Goal: Ask a question

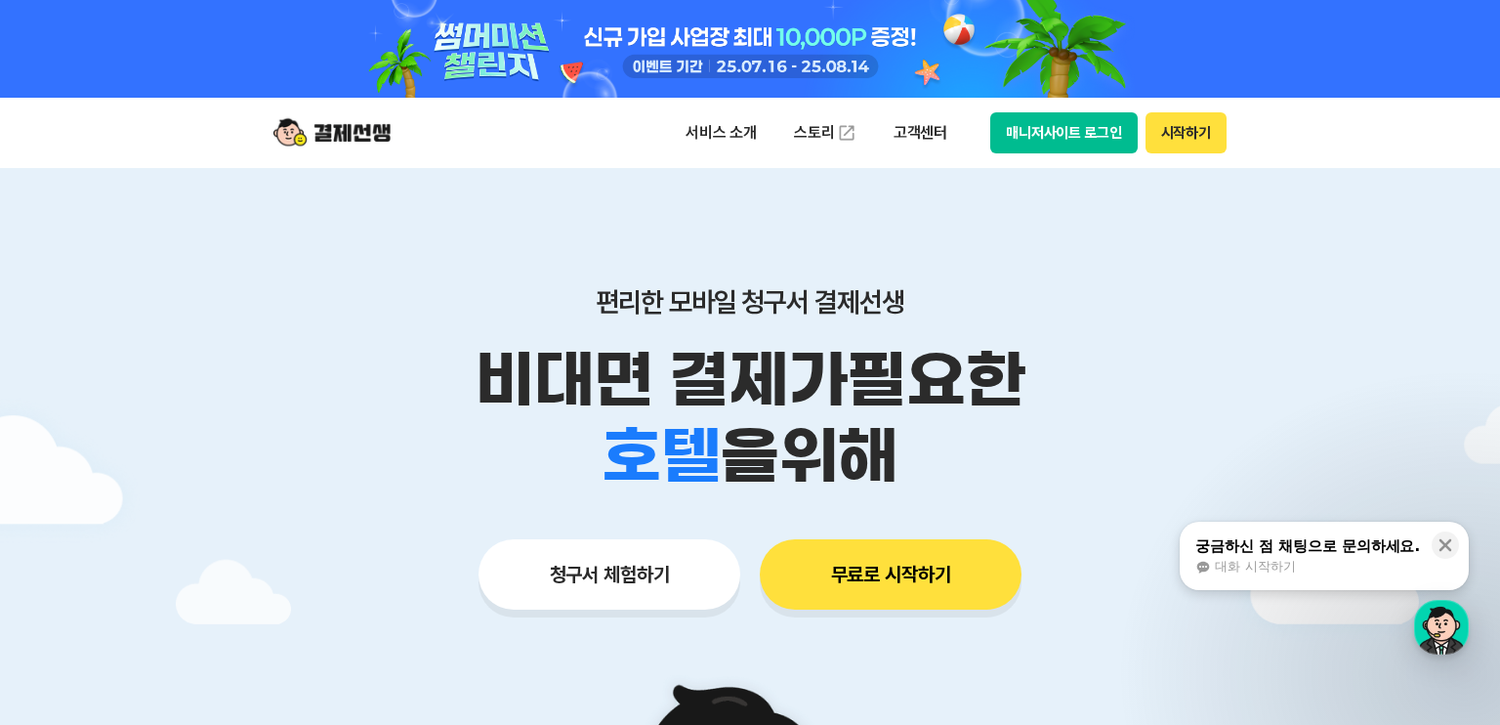
click at [1244, 567] on span "대화 시작하기" at bounding box center [1255, 567] width 80 height 18
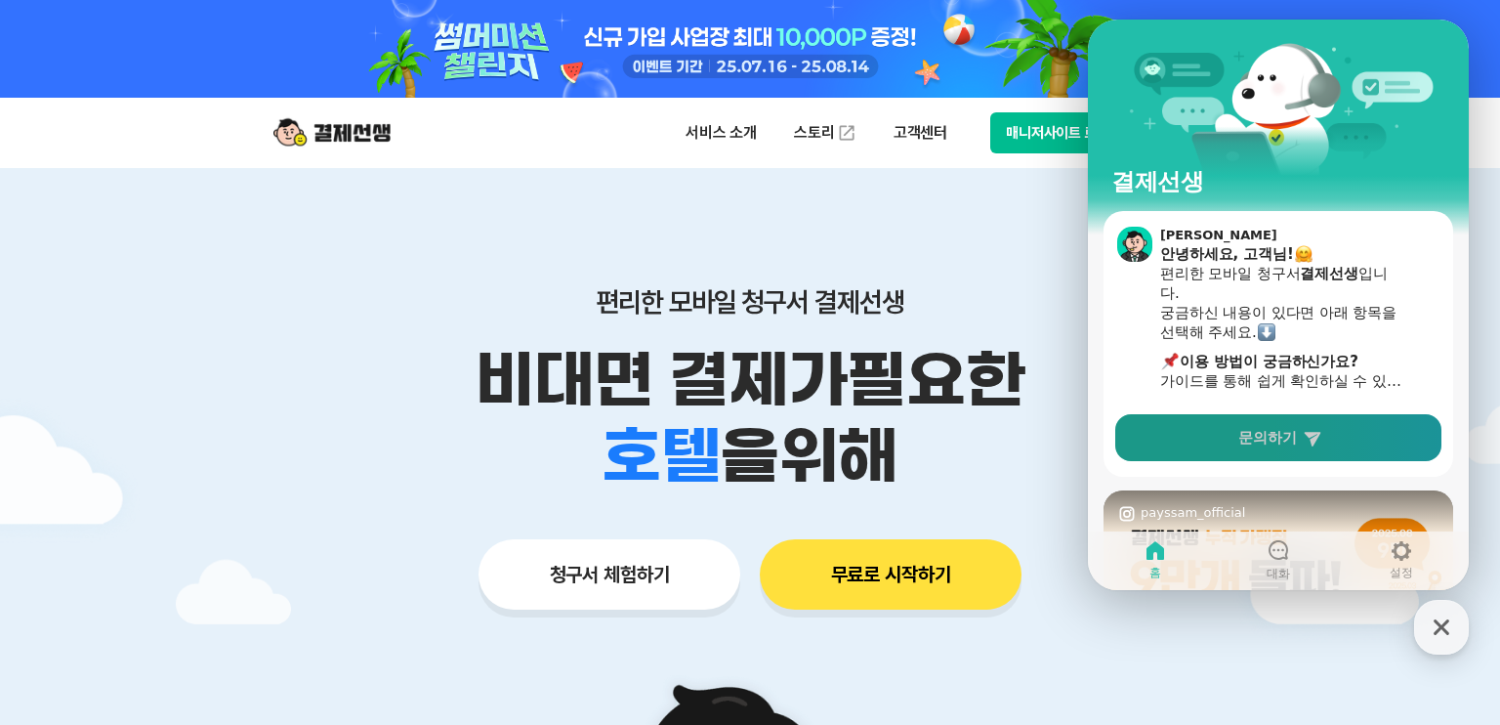
click at [1273, 450] on link "문의하기" at bounding box center [1279, 437] width 326 height 47
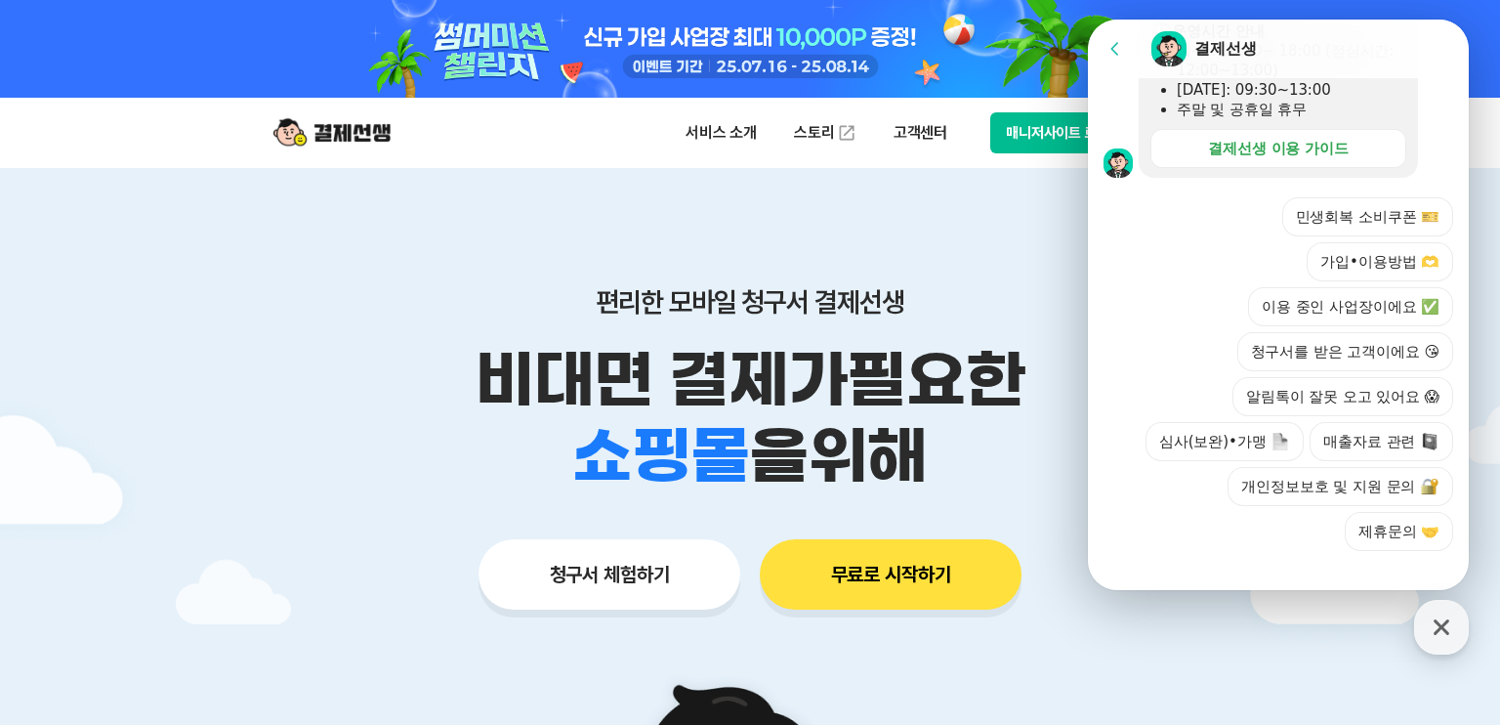
scroll to position [691, 0]
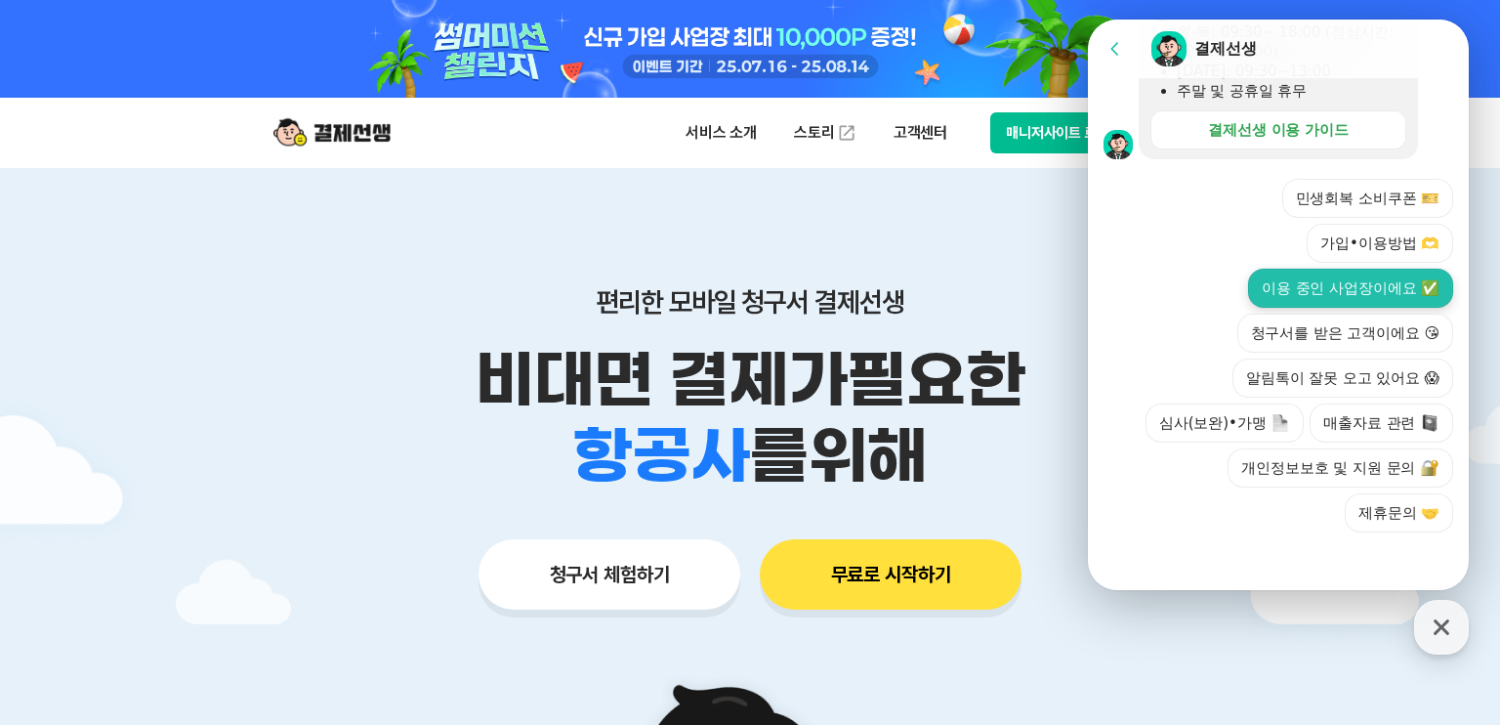
click at [1387, 287] on button "이용 중인 사업장이에요 ✅" at bounding box center [1350, 288] width 205 height 39
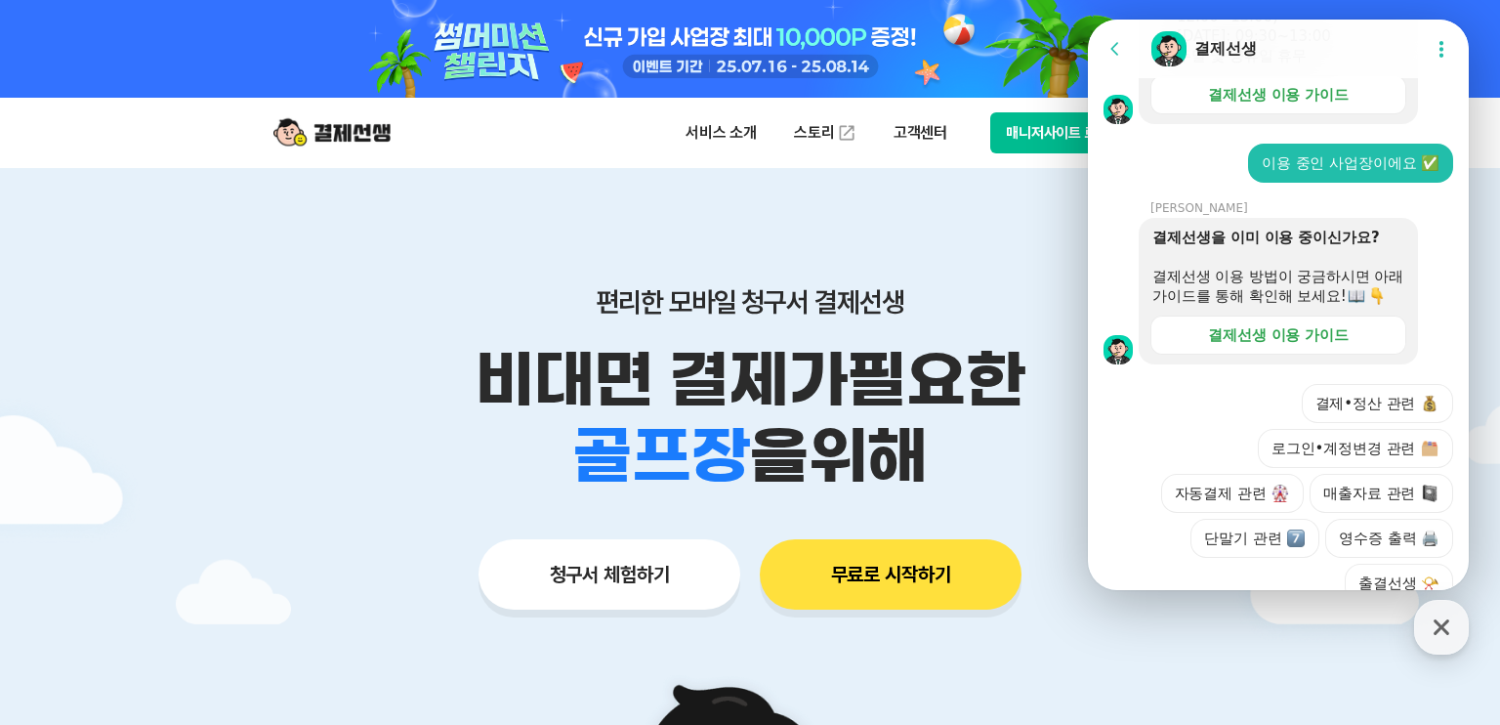
scroll to position [861, 0]
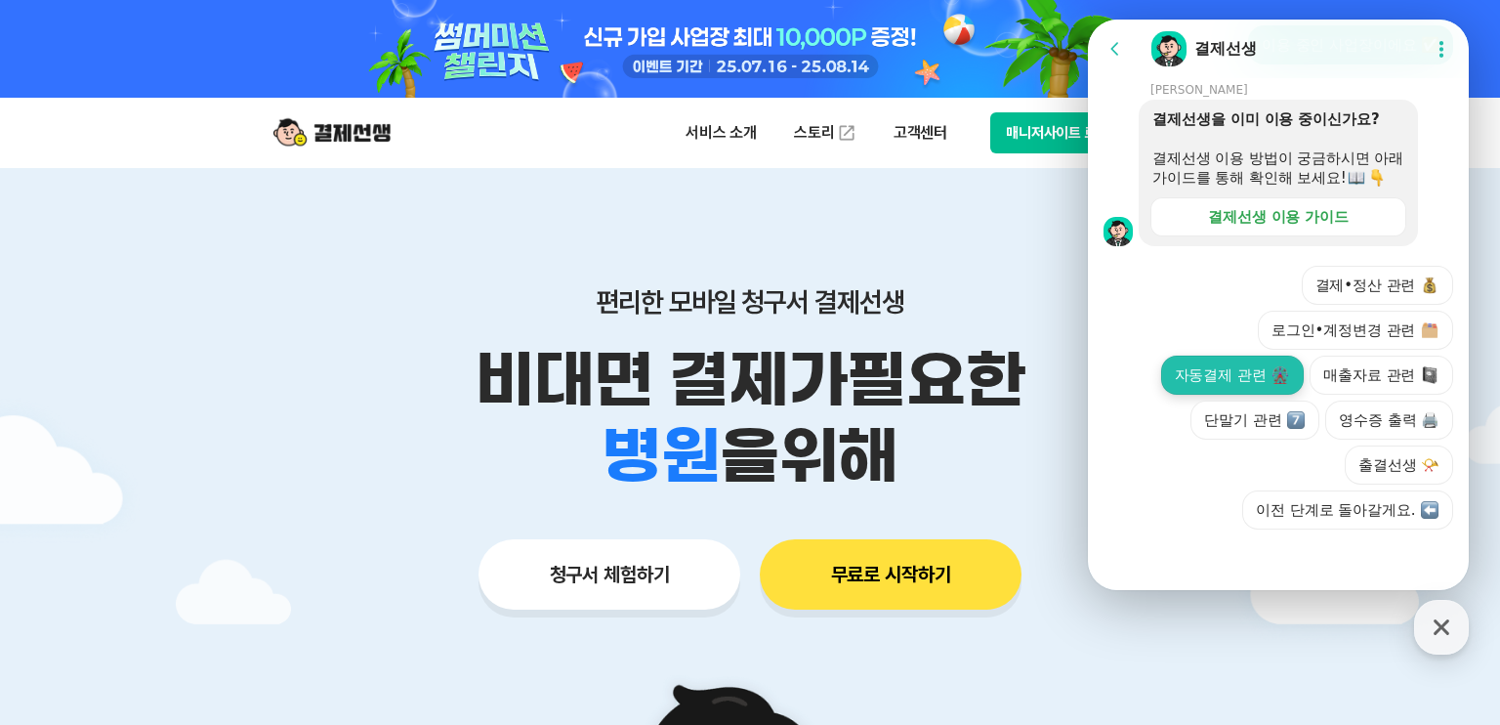
click at [1252, 391] on button "자동결제 관련" at bounding box center [1233, 375] width 144 height 39
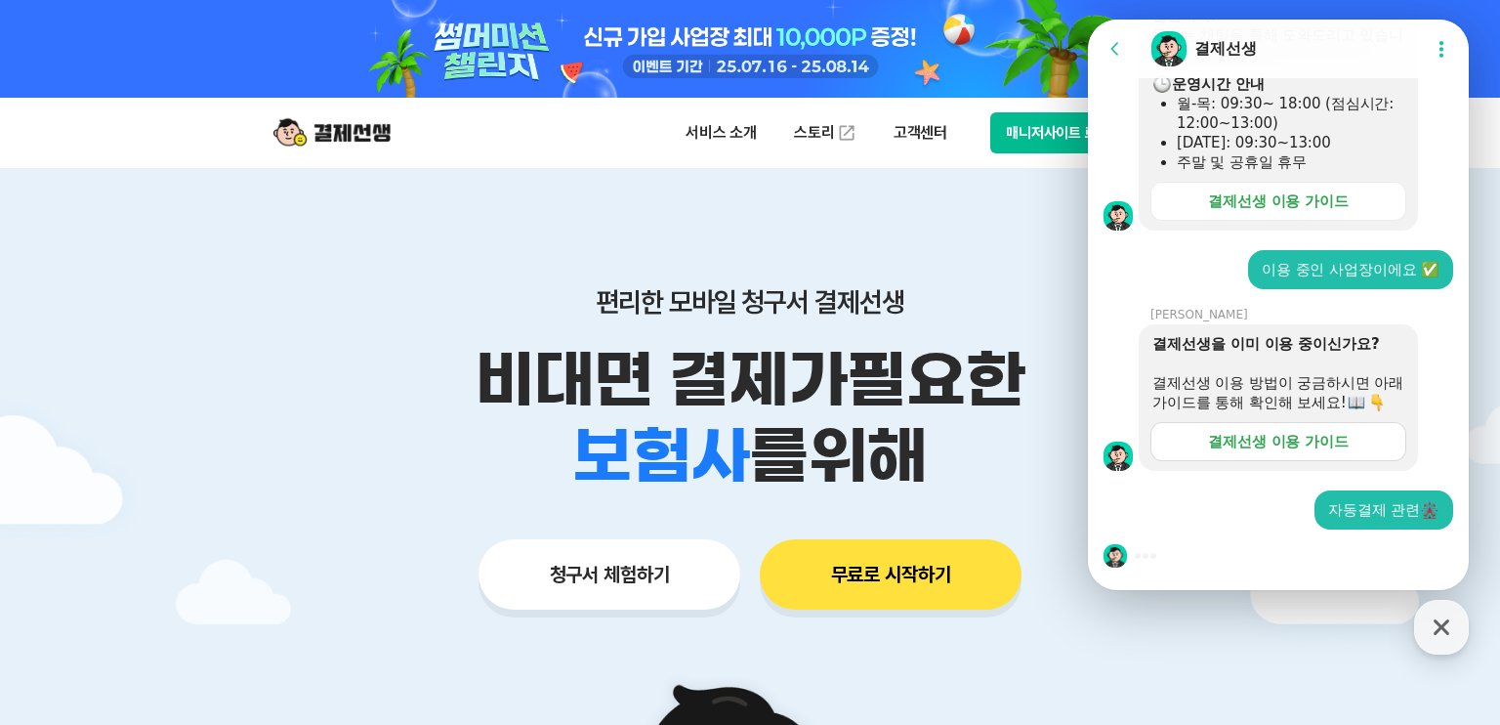
click at [1282, 448] on div "결제선생 이용 가이드" at bounding box center [1278, 442] width 141 height 20
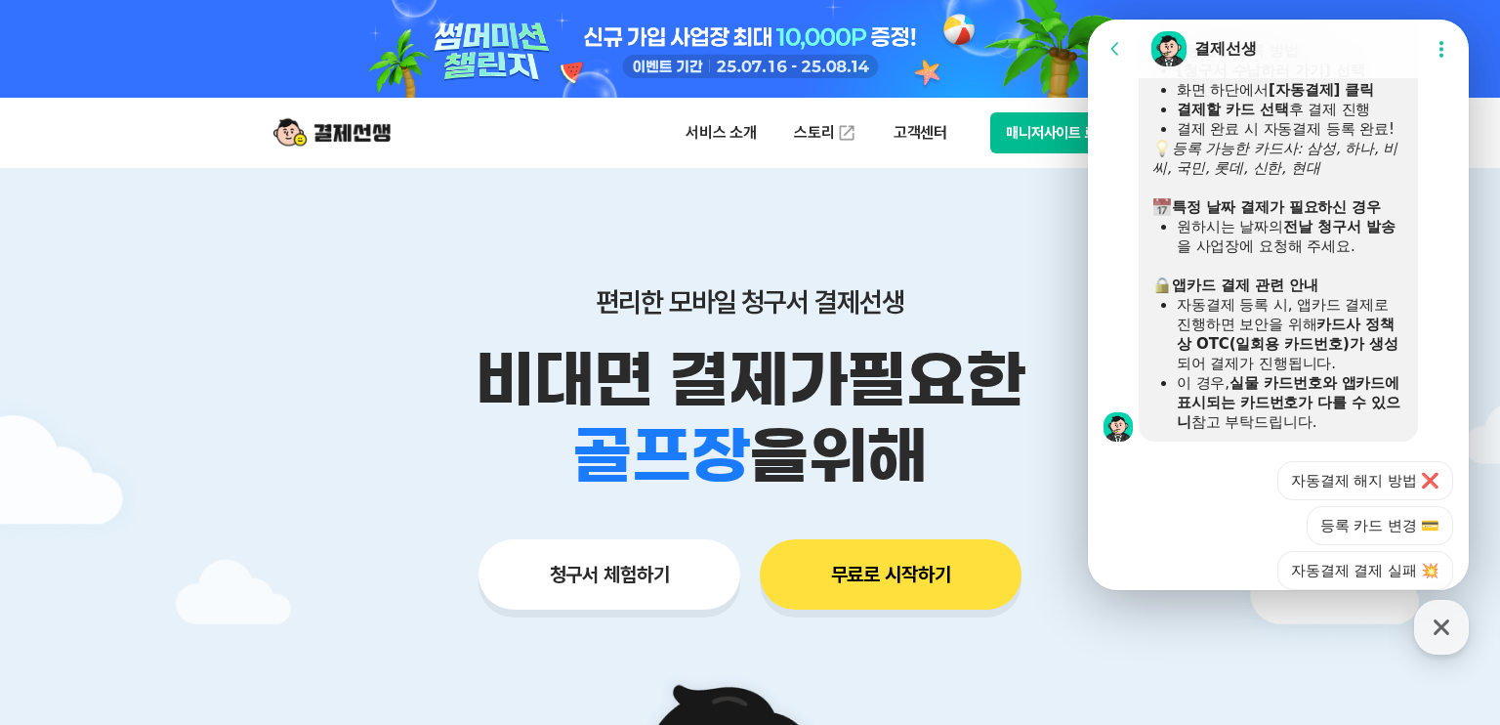
scroll to position [1457, 0]
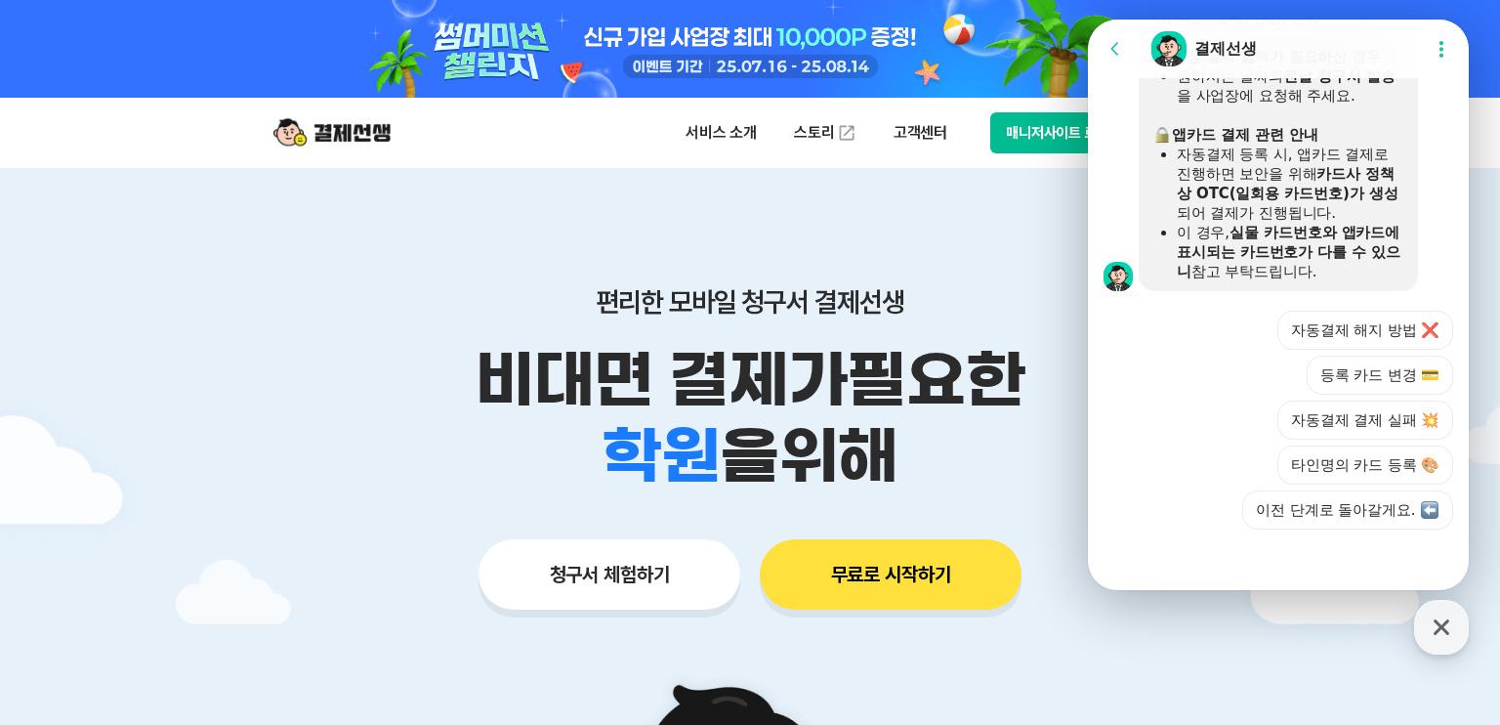
click at [1287, 576] on div at bounding box center [1278, 555] width 381 height 53
click at [1391, 556] on div at bounding box center [1278, 555] width 381 height 53
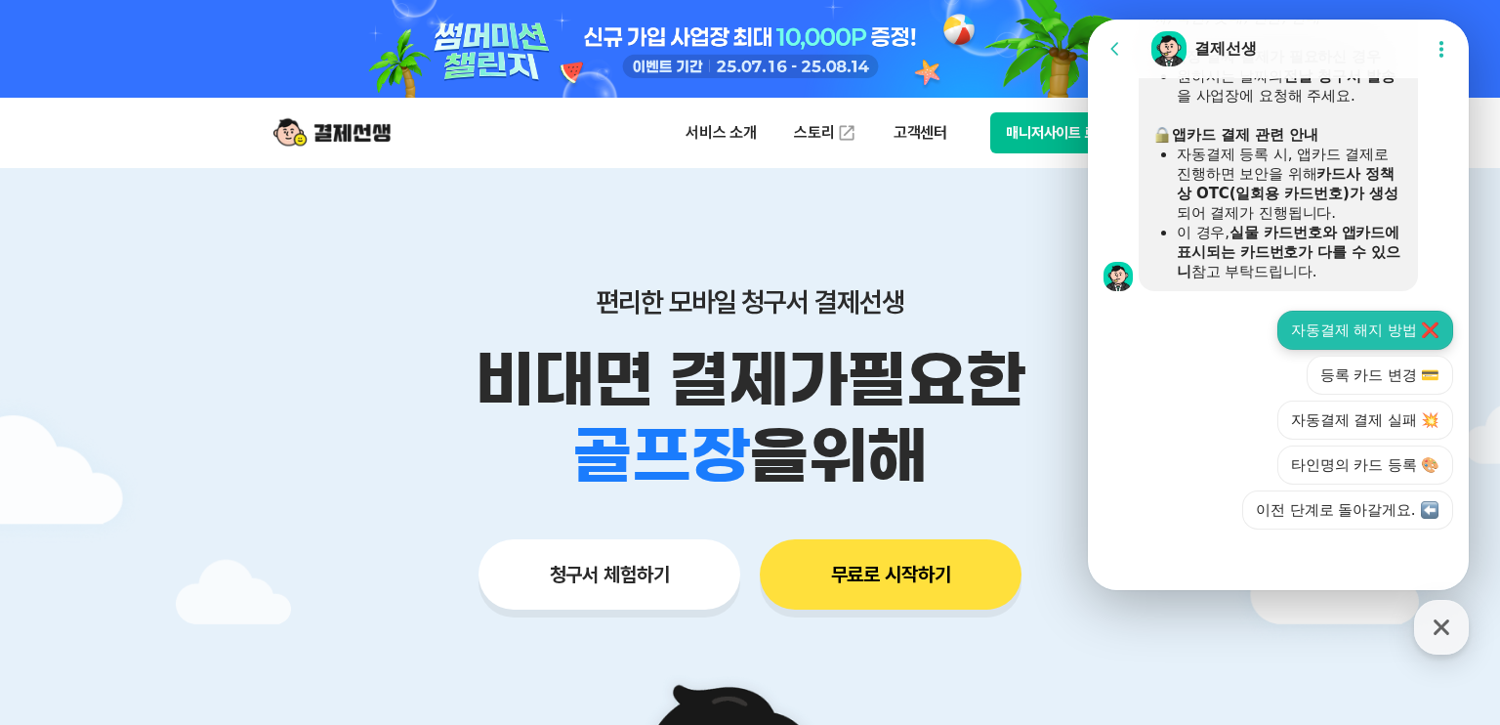
click at [1343, 343] on button "자동결제 해지 방법 ❌" at bounding box center [1366, 330] width 176 height 39
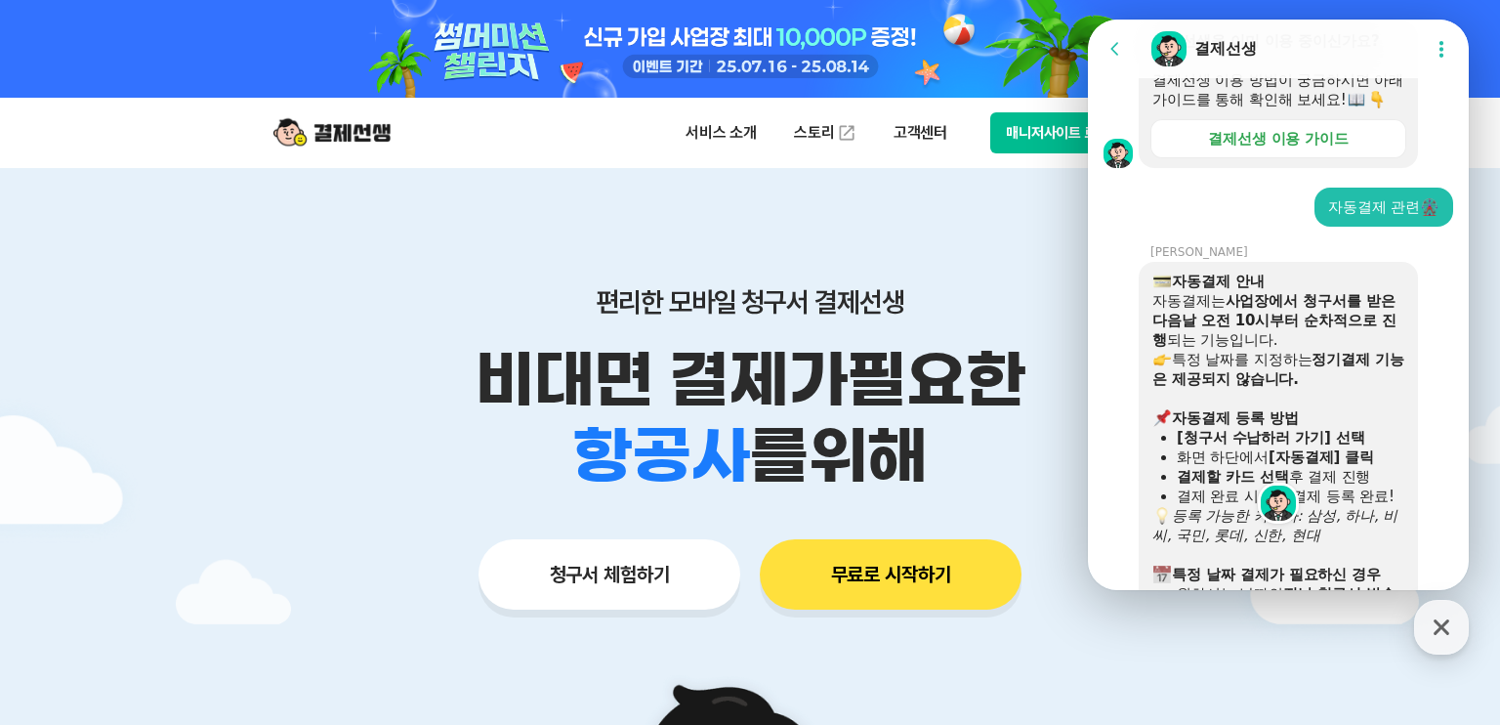
scroll to position [1637, 0]
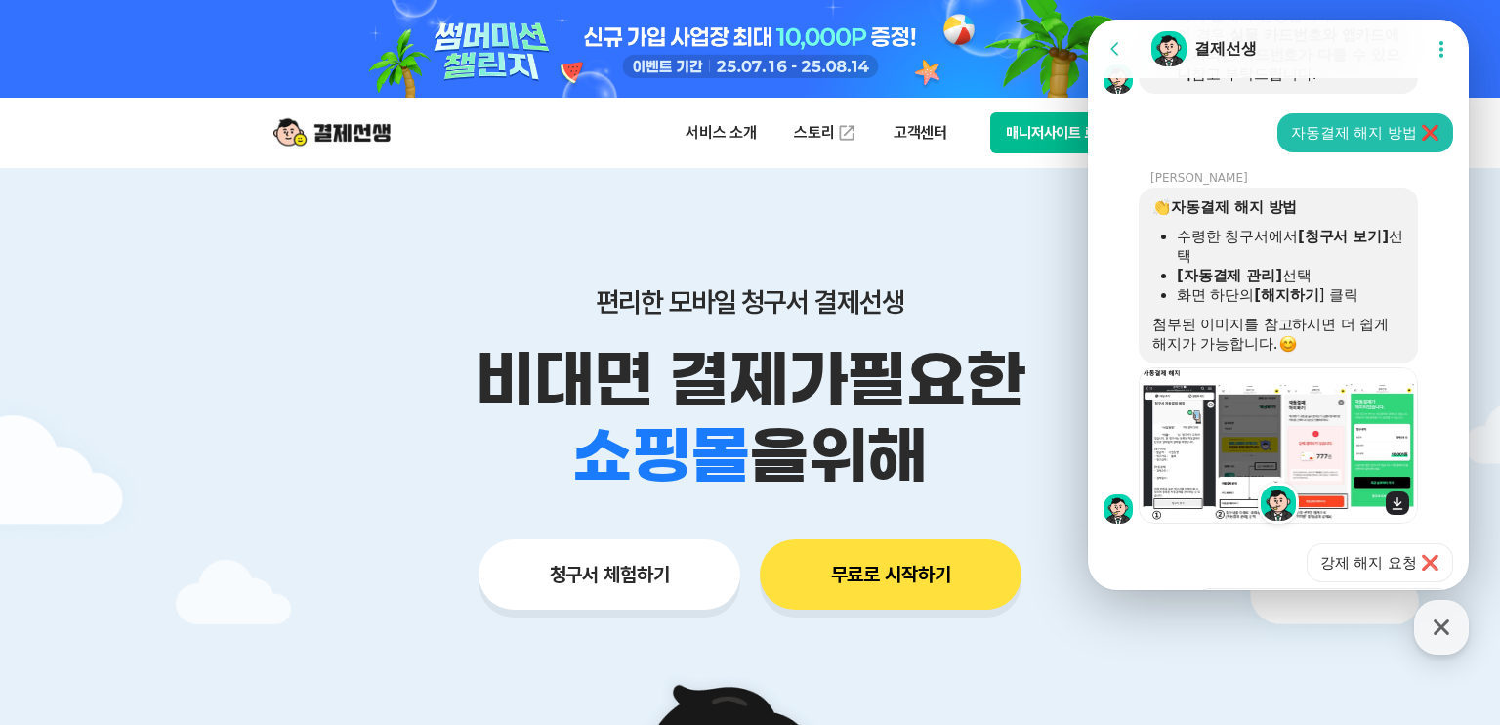
click at [1181, 434] on img at bounding box center [1279, 445] width 278 height 156
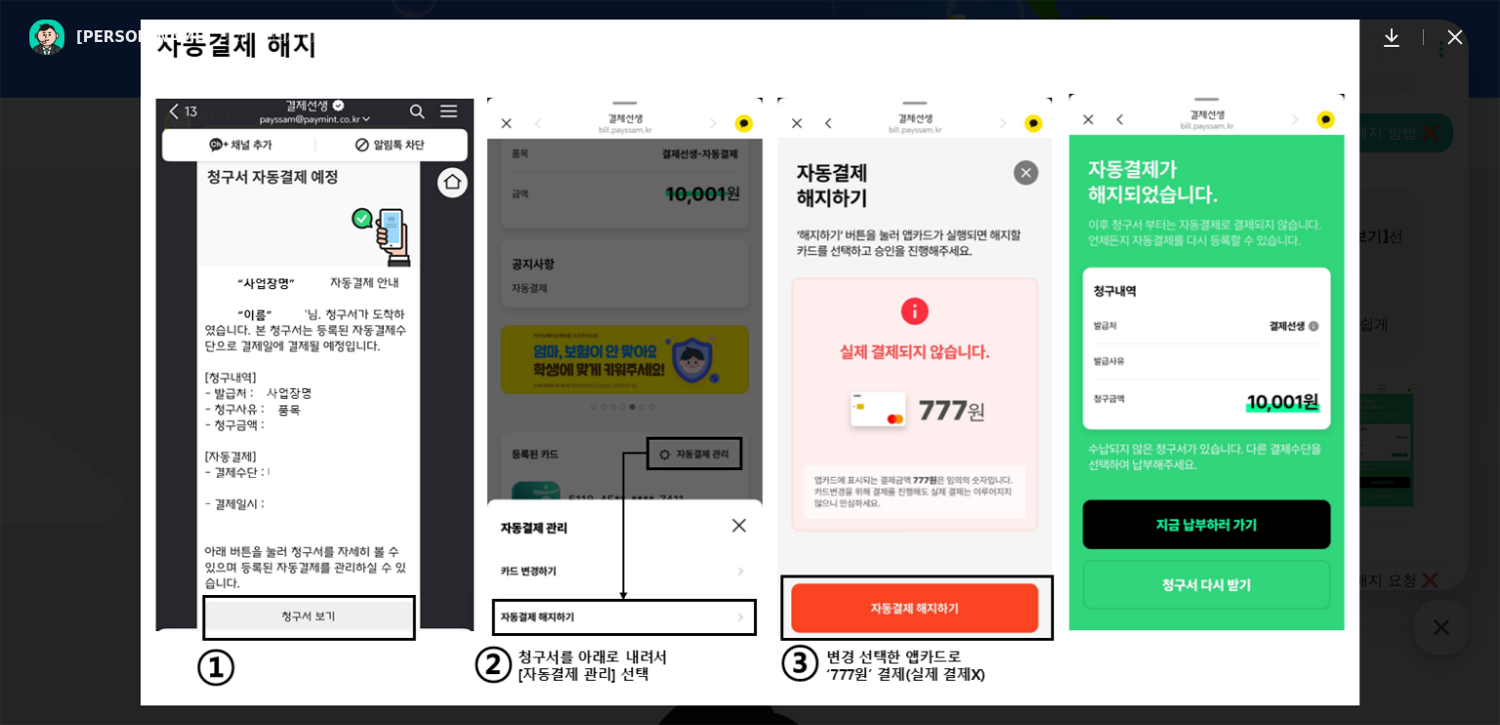
click at [1446, 38] on icon at bounding box center [1455, 36] width 23 height 23
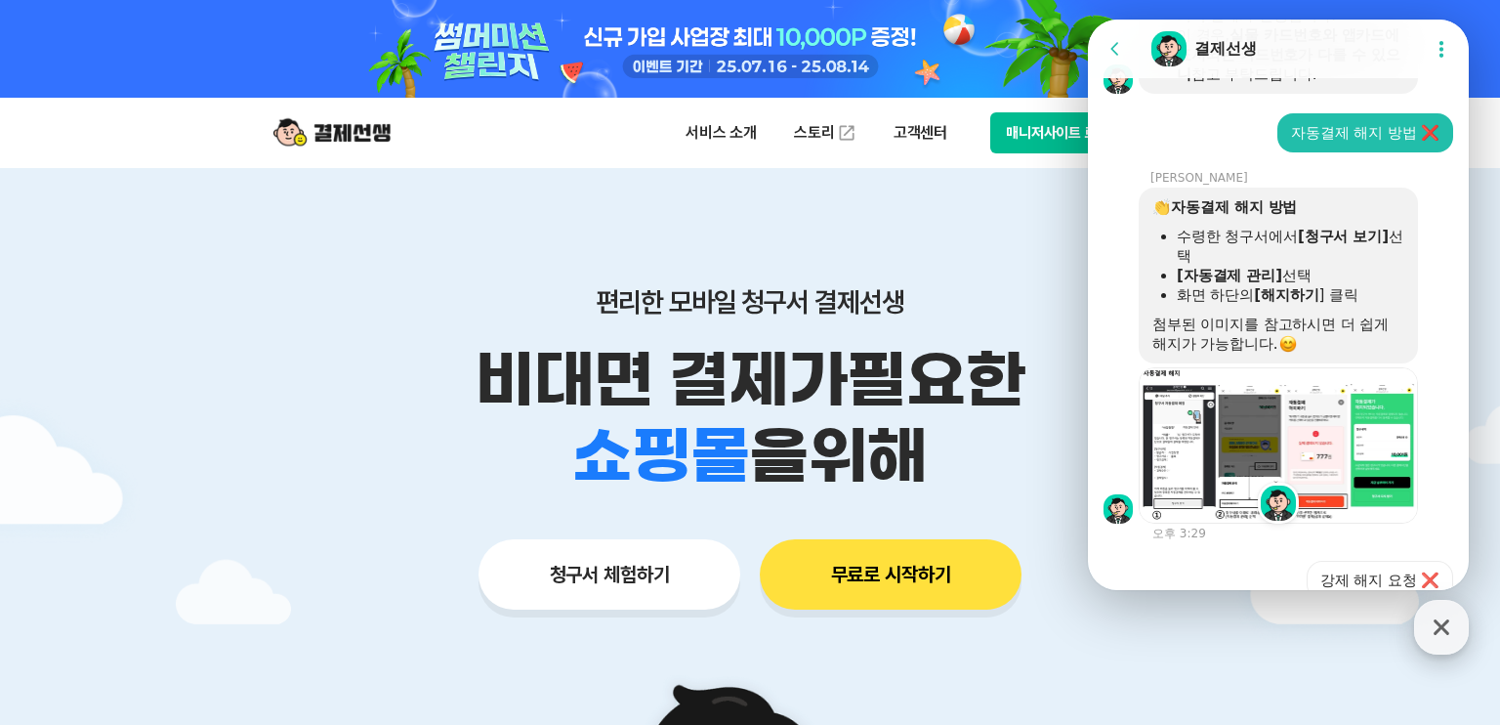
click at [1429, 618] on icon "button" at bounding box center [1441, 627] width 35 height 35
